Goal: Check status: Check status

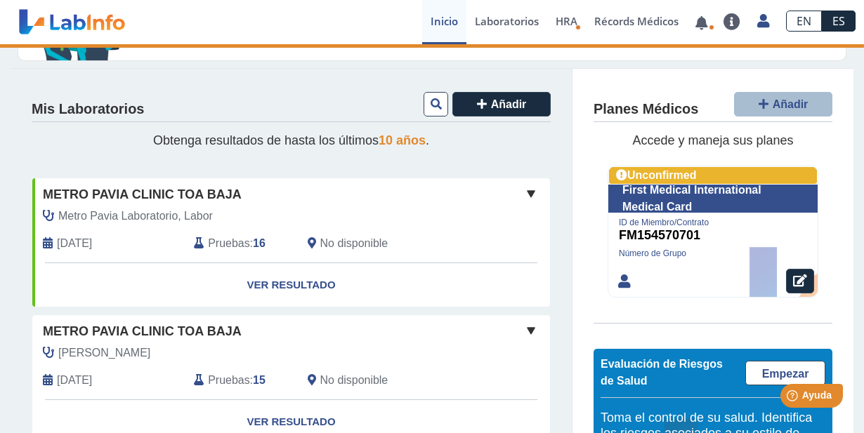
scroll to position [140, 0]
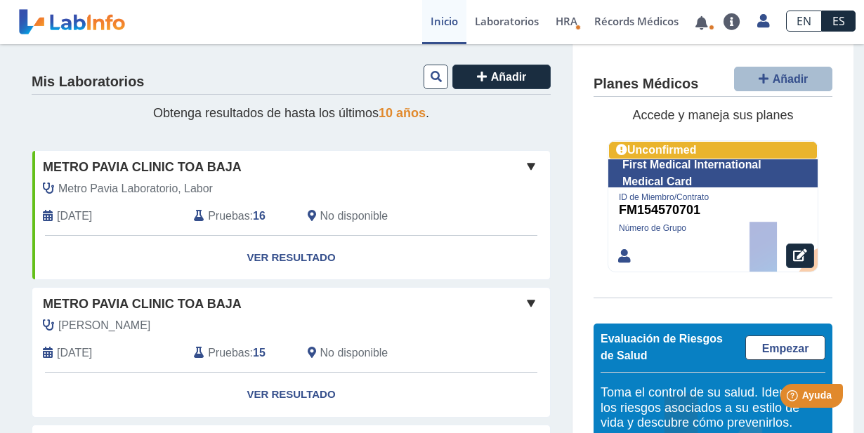
click at [280, 253] on link "Ver Resultado" at bounding box center [291, 258] width 518 height 44
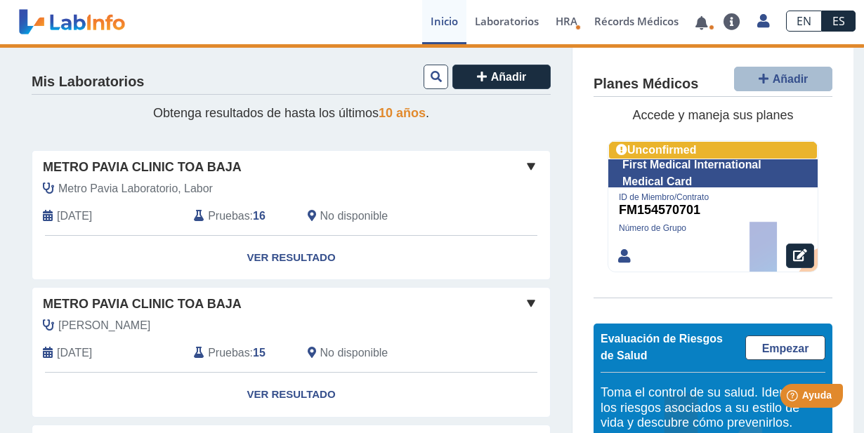
click at [296, 254] on link "Ver Resultado" at bounding box center [291, 258] width 518 height 44
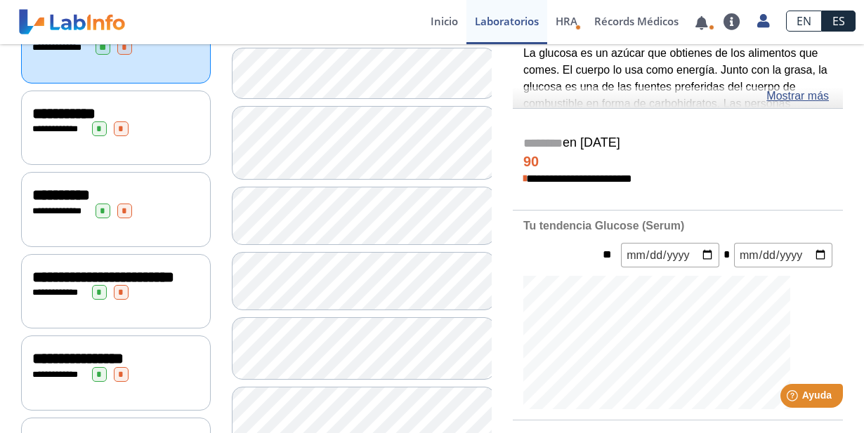
scroll to position [140, 0]
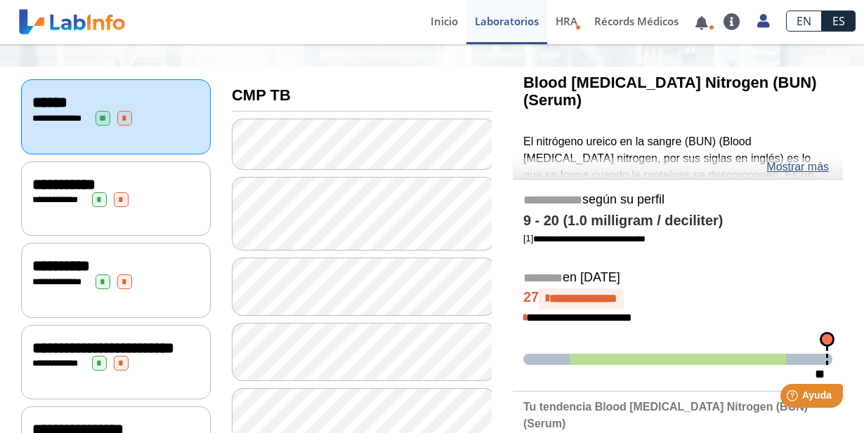
scroll to position [211, 0]
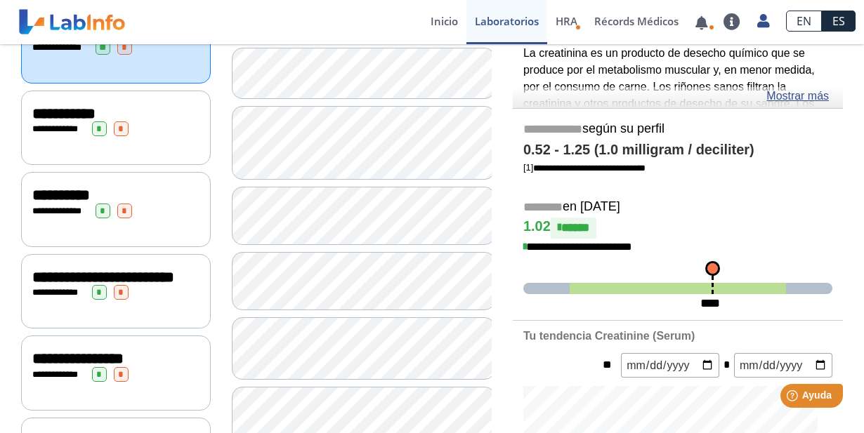
scroll to position [280, 0]
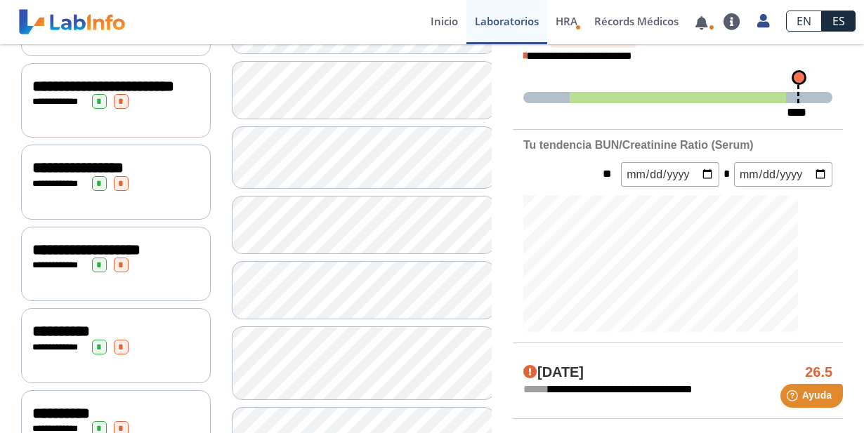
scroll to position [422, 0]
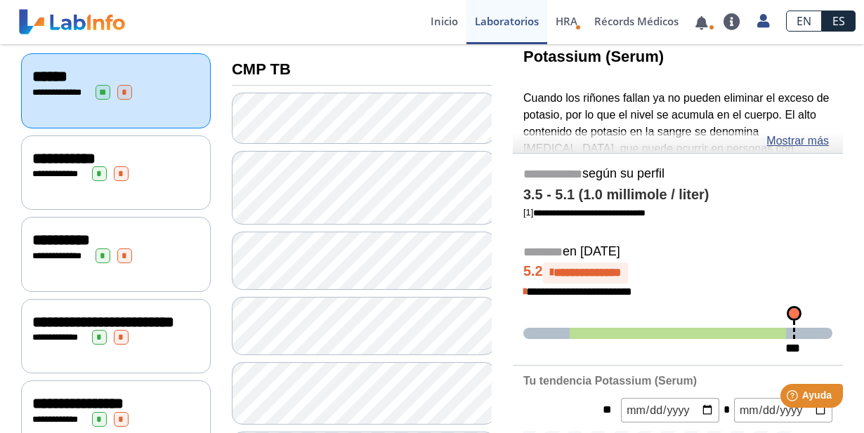
scroll to position [140, 0]
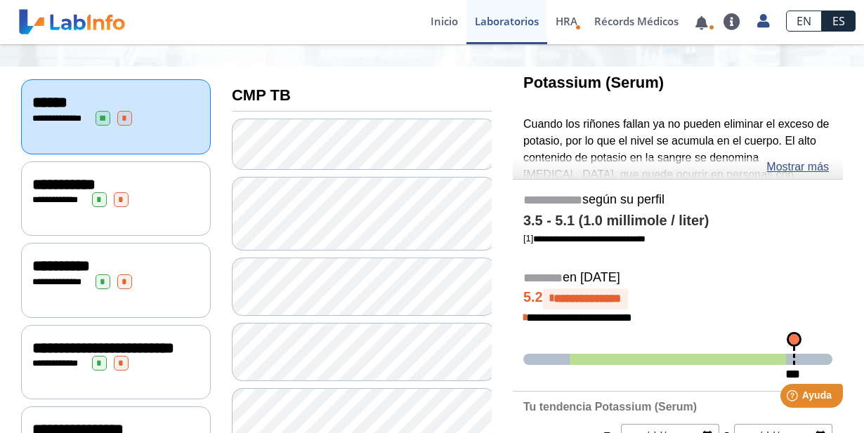
click at [806, 169] on link "Mostrar más" at bounding box center [797, 167] width 63 height 17
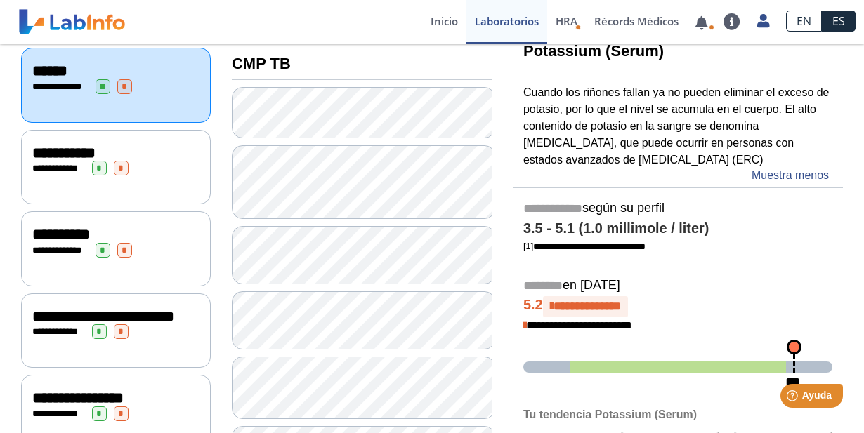
scroll to position [151, 0]
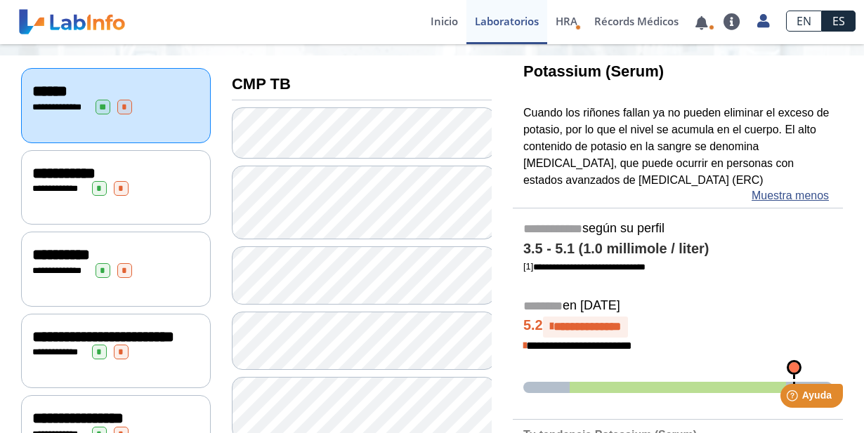
click at [160, 185] on div "**********" at bounding box center [115, 188] width 167 height 15
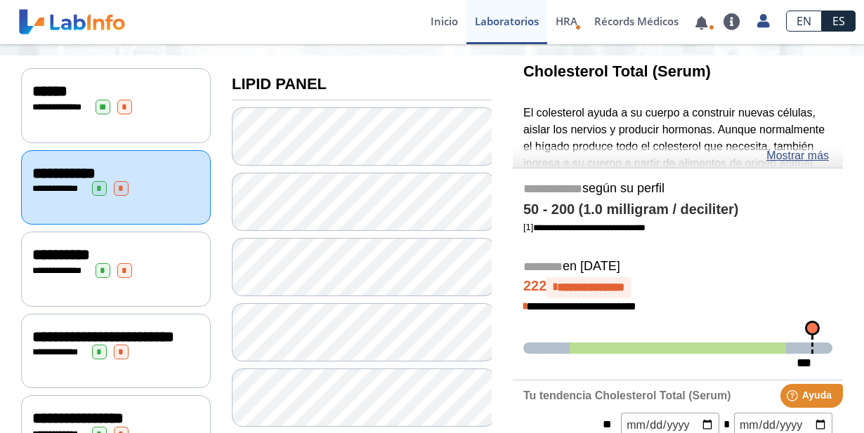
scroll to position [221, 0]
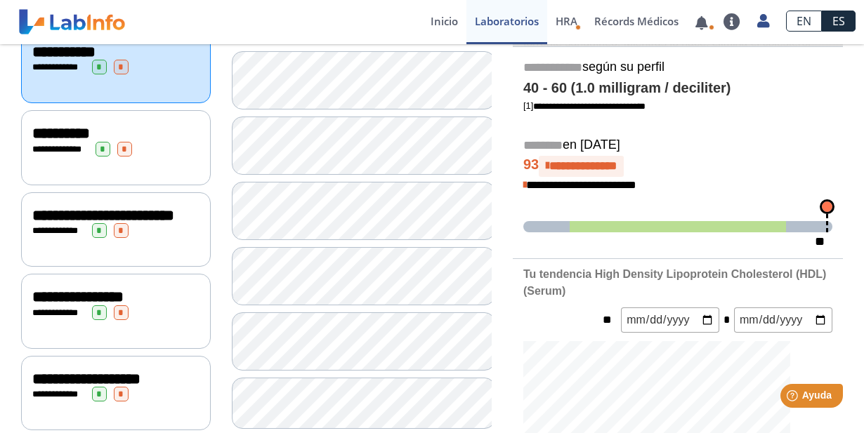
scroll to position [292, 0]
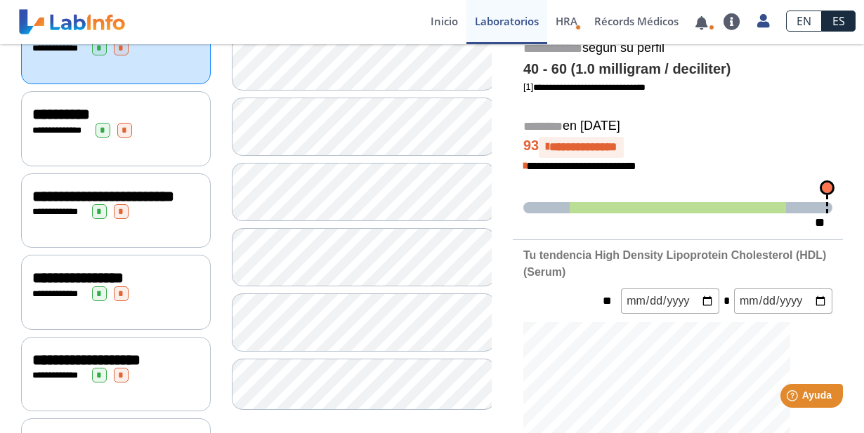
click at [172, 139] on div "**********" at bounding box center [116, 128] width 190 height 74
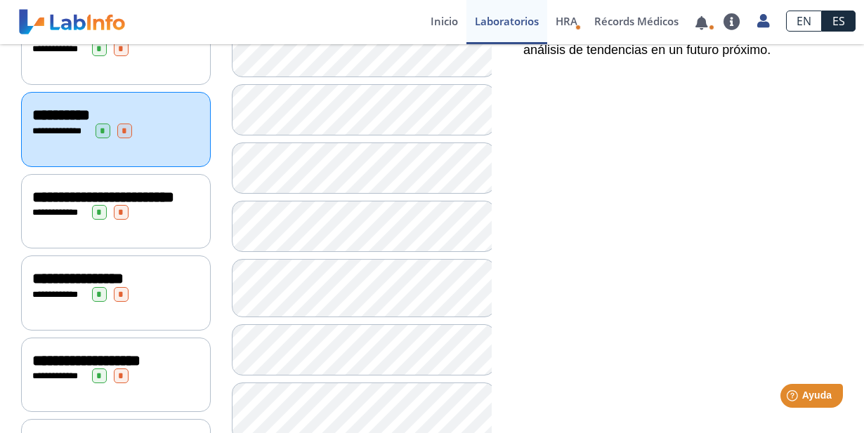
scroll to position [292, 0]
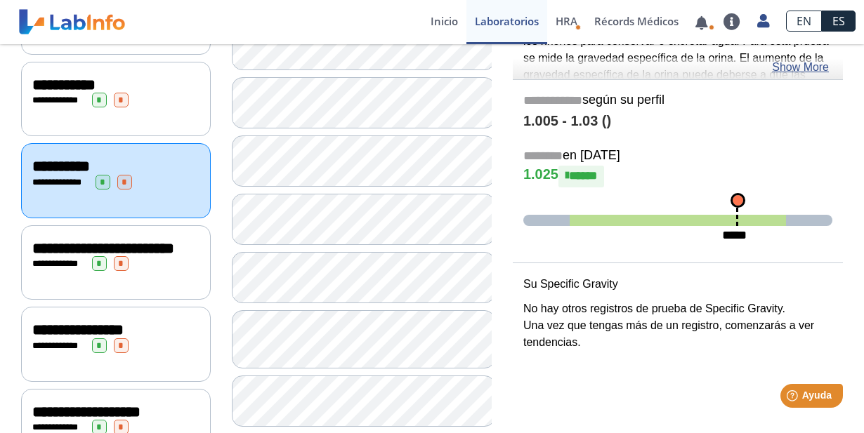
scroll to position [292, 0]
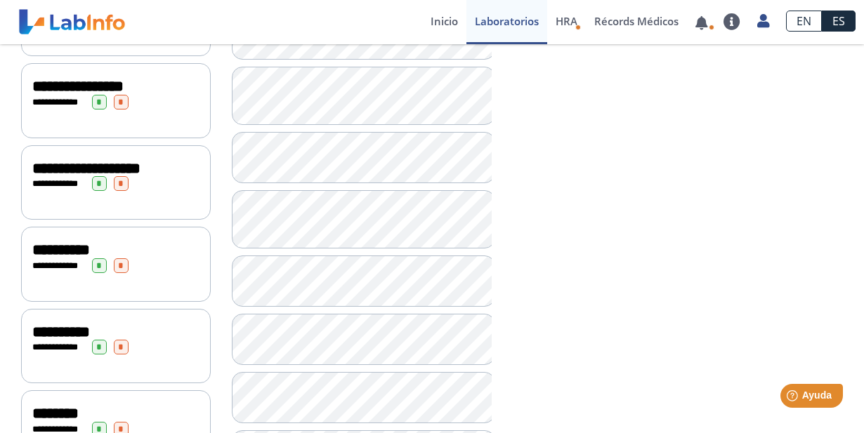
scroll to position [502, 0]
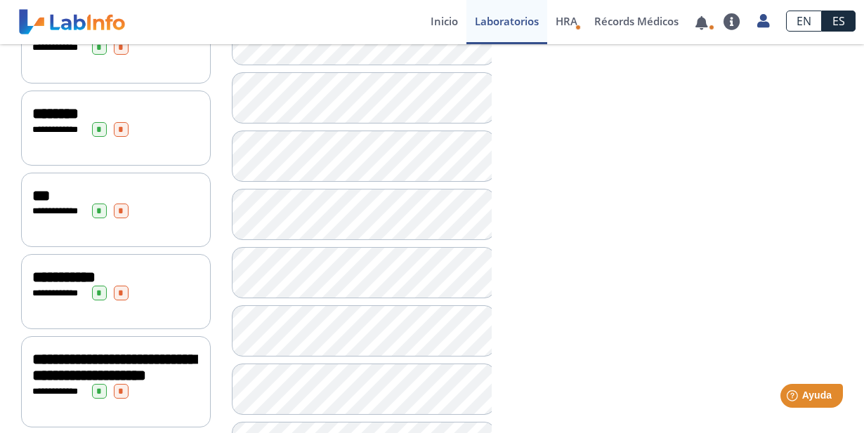
scroll to position [854, 0]
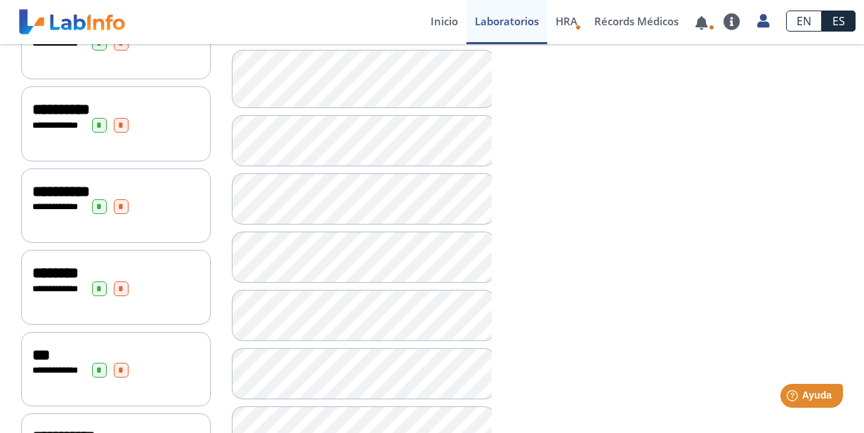
scroll to position [643, 0]
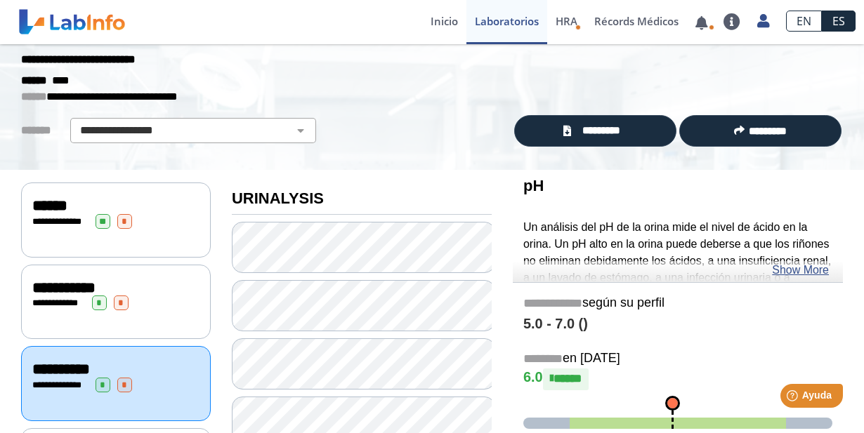
scroll to position [11, 0]
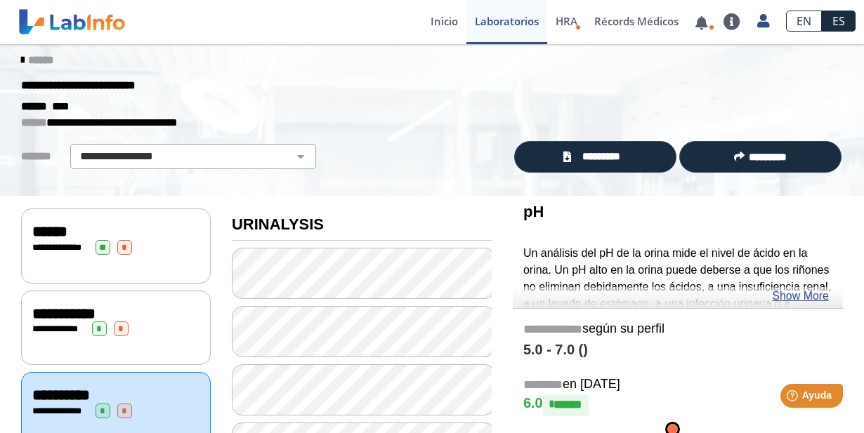
click at [803, 300] on link "Show More" at bounding box center [800, 296] width 57 height 17
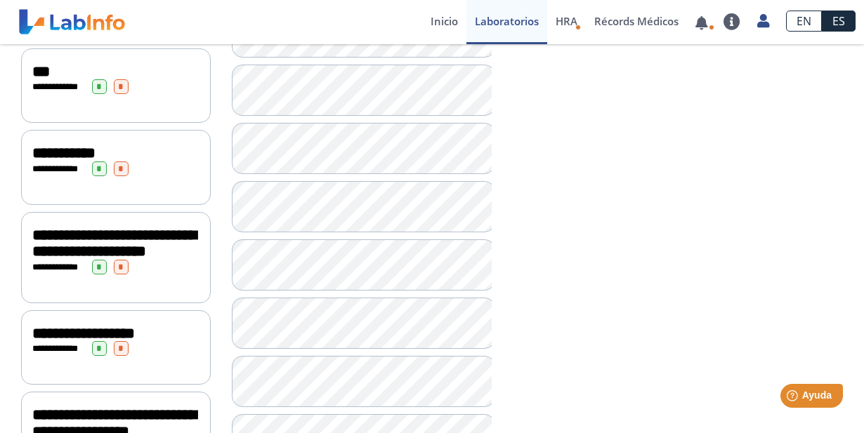
scroll to position [924, 0]
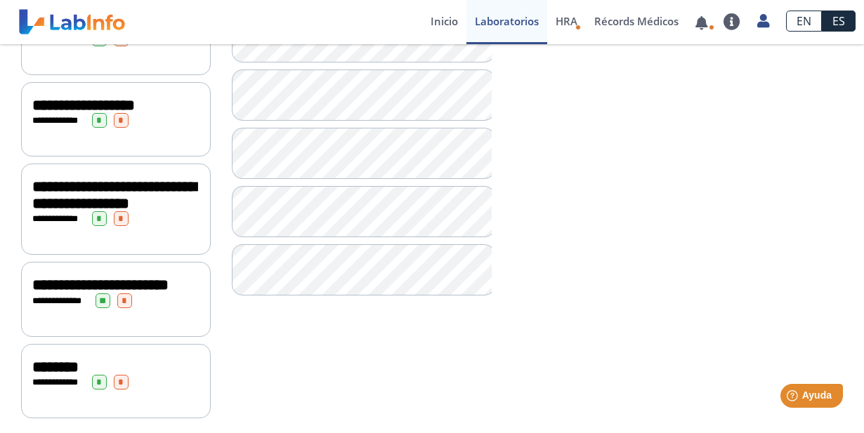
scroll to position [1194, 0]
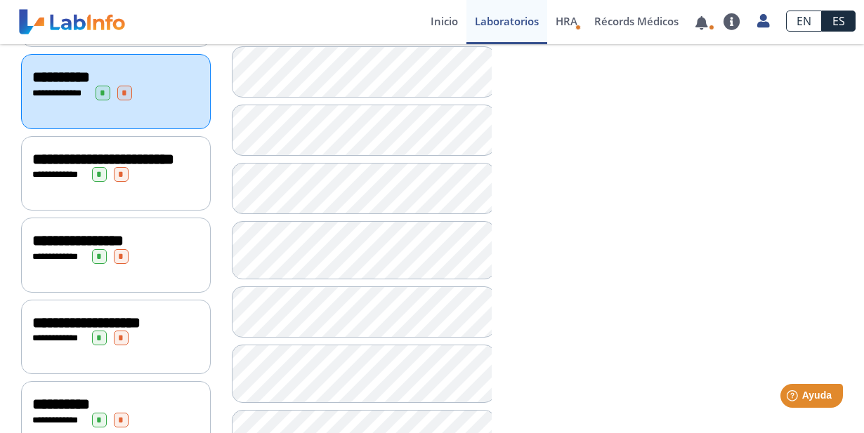
scroll to position [211, 0]
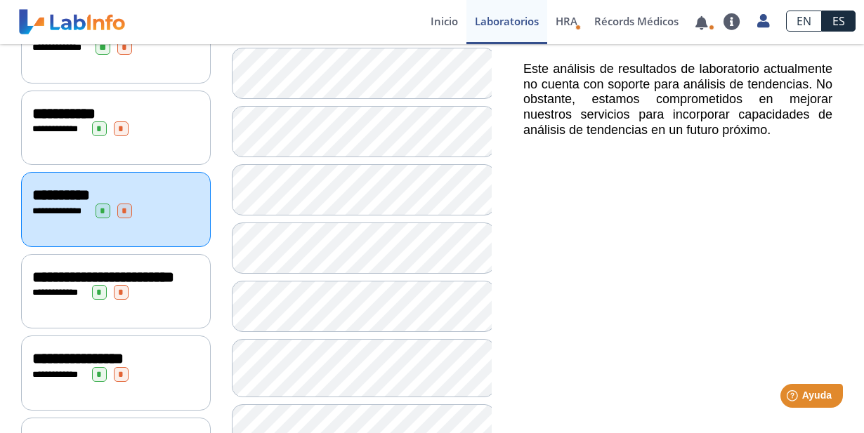
click at [91, 279] on div "**********" at bounding box center [115, 277] width 167 height 17
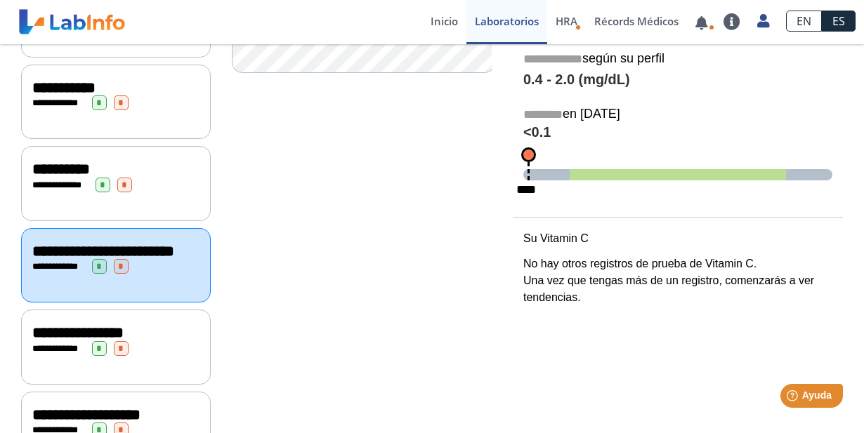
scroll to position [280, 0]
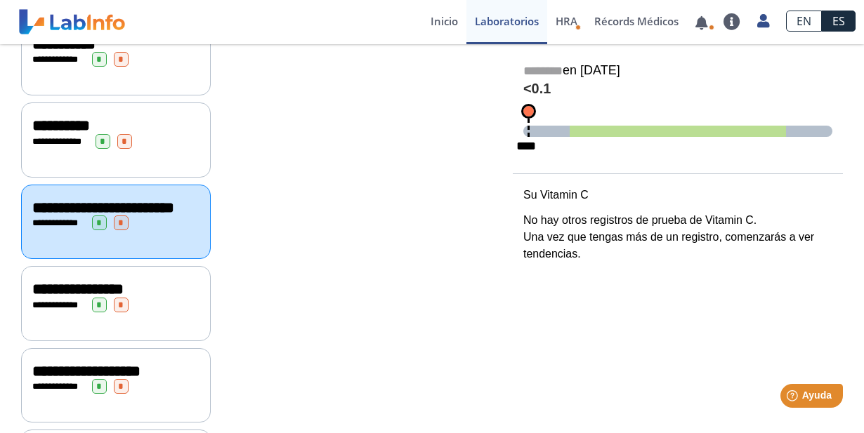
click at [112, 324] on div "**********" at bounding box center [116, 303] width 190 height 74
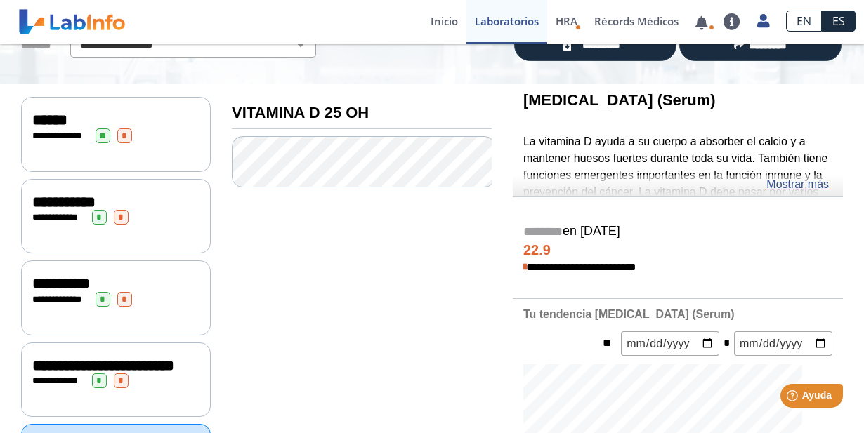
scroll to position [140, 0]
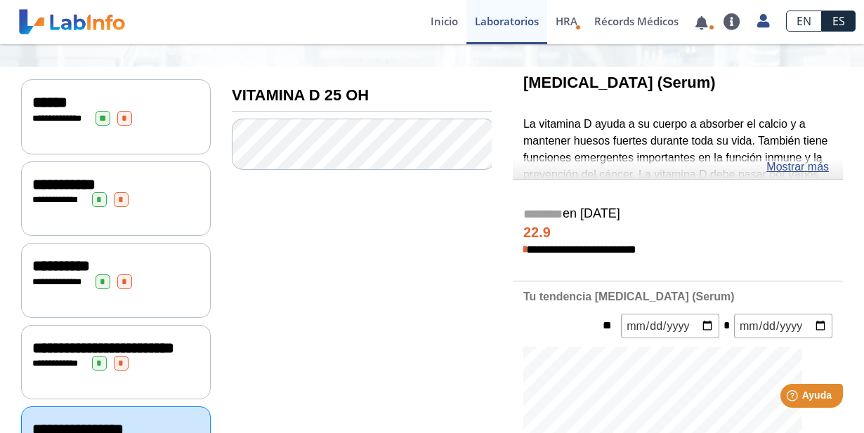
click at [797, 164] on link "Mostrar más" at bounding box center [797, 167] width 63 height 17
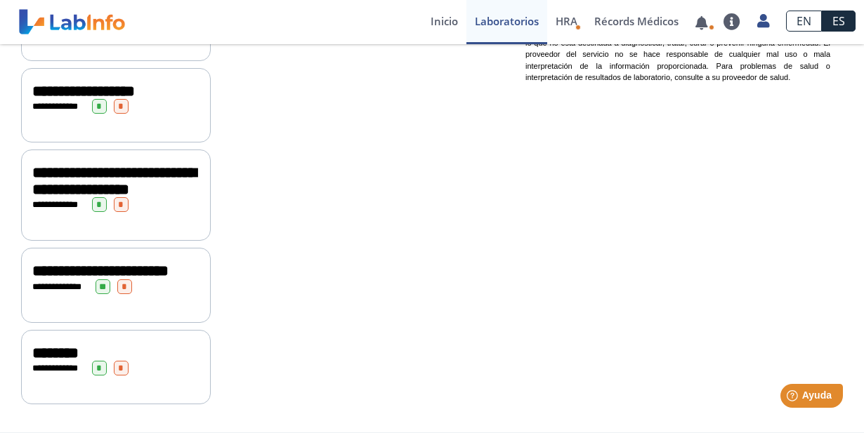
scroll to position [1205, 0]
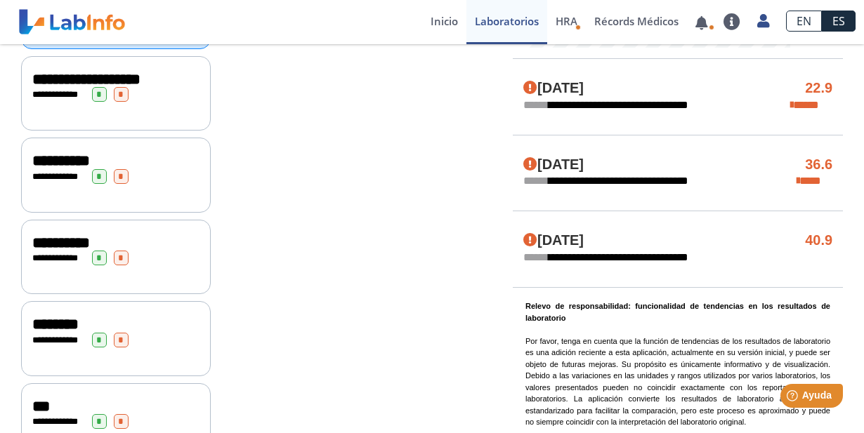
scroll to position [362, 0]
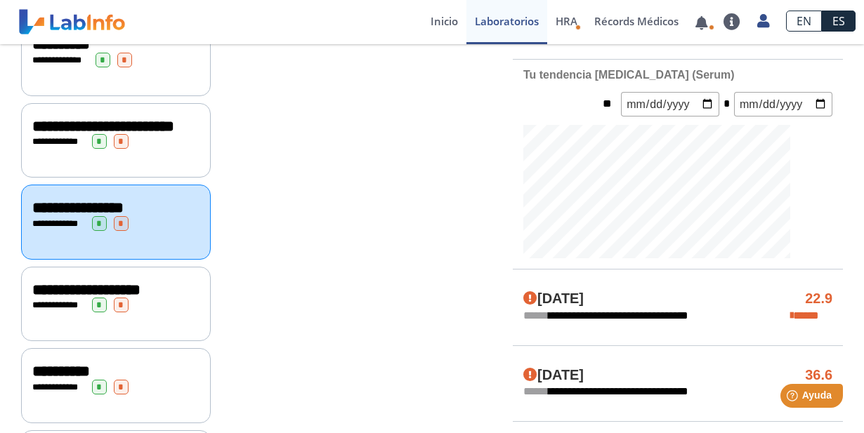
click at [111, 298] on span "**********" at bounding box center [86, 289] width 108 height 15
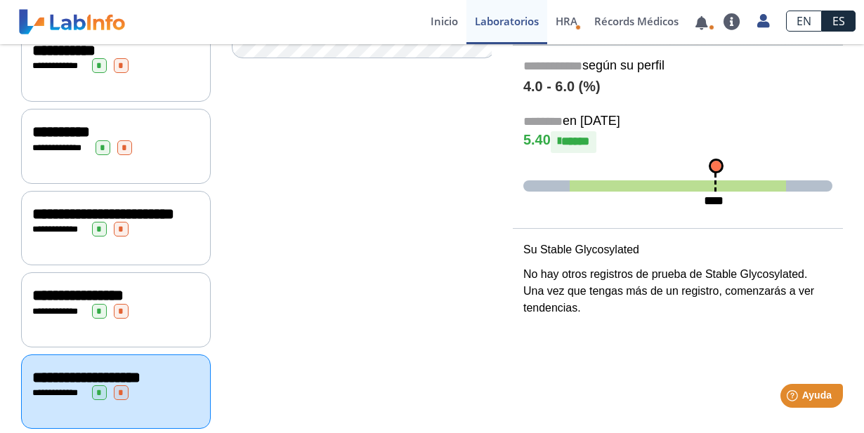
scroll to position [151, 0]
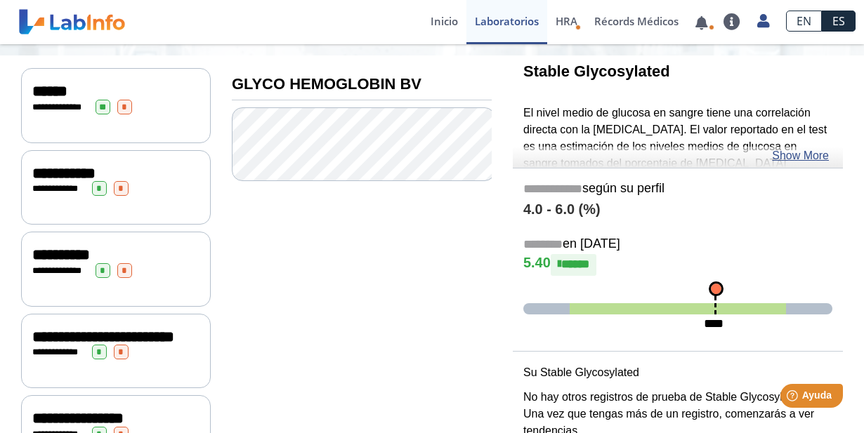
click at [798, 155] on link "Show More" at bounding box center [800, 156] width 57 height 17
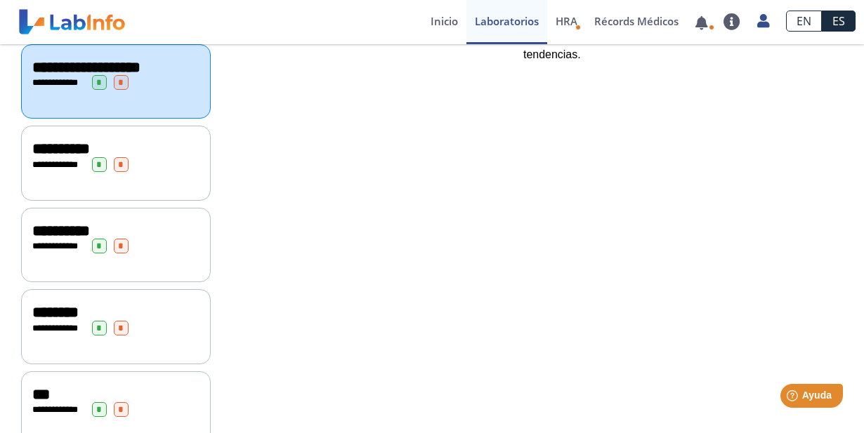
scroll to position [643, 0]
